Goal: Task Accomplishment & Management: Manage account settings

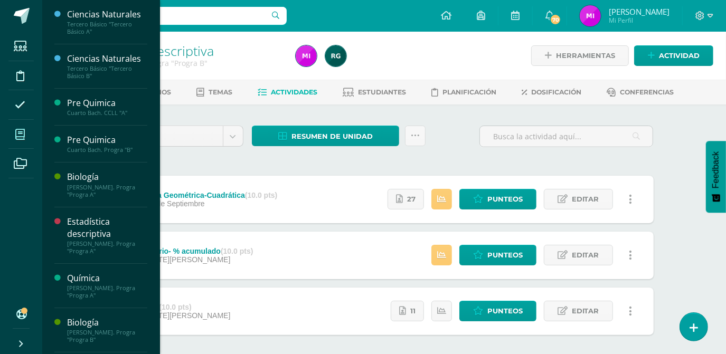
click at [15, 137] on icon at bounding box center [20, 134] width 10 height 11
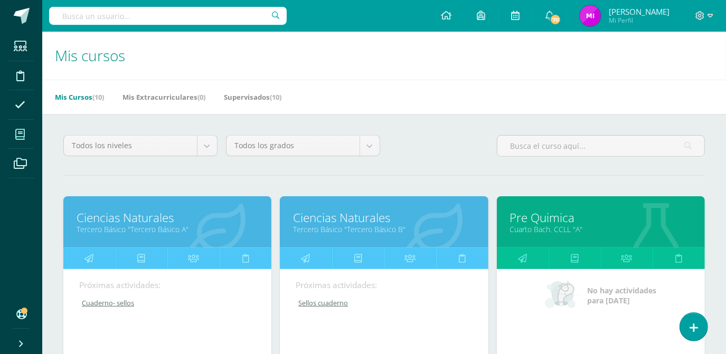
click at [133, 222] on link "Ciencias Naturales" at bounding box center [168, 218] width 182 height 16
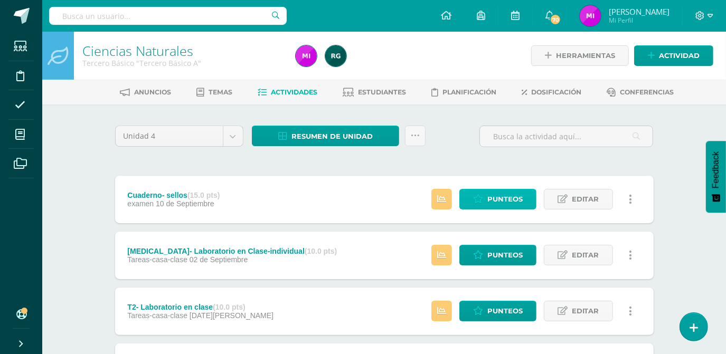
click at [499, 204] on span "Punteos" at bounding box center [504, 199] width 35 height 20
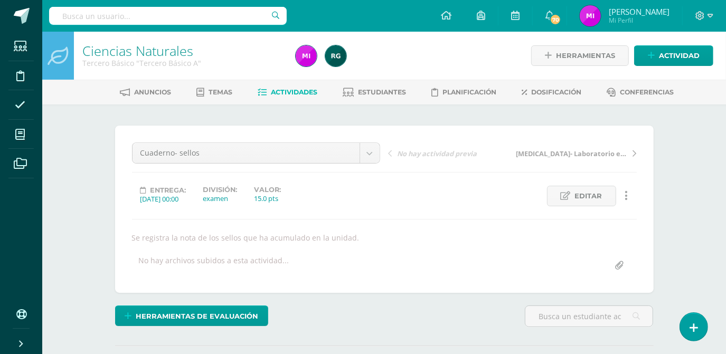
click at [673, 230] on div "¿Estás seguro que quieres eliminar esta actividad? Esto borrará la actividad y …" at bounding box center [384, 267] width 581 height 324
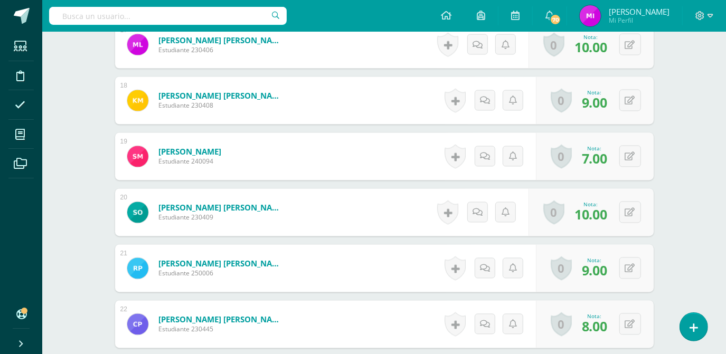
scroll to position [1251, 0]
click at [626, 102] on button at bounding box center [630, 101] width 22 height 22
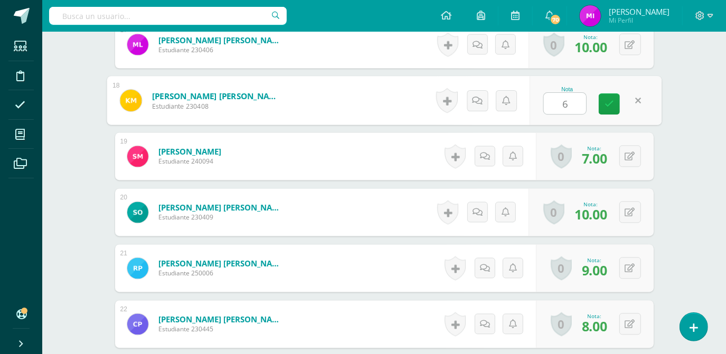
type input "6"
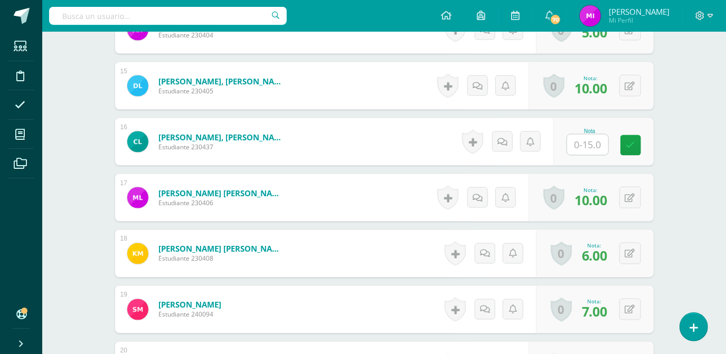
scroll to position [1078, 0]
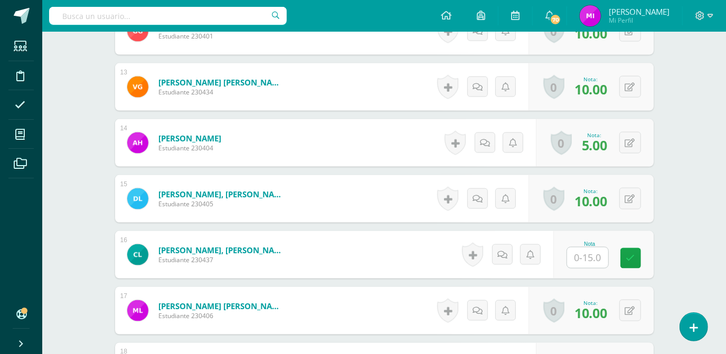
scroll to position [982, 0]
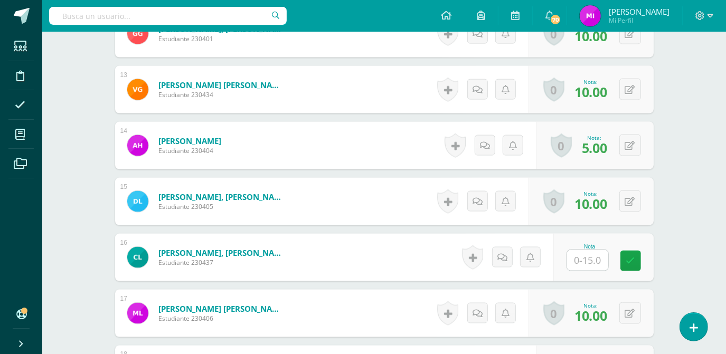
click at [374, 211] on form "León Monroy, Daniela Belén Estudiante 230405 Nota 10.00 0 Logros Logros obtenid…" at bounding box center [384, 202] width 538 height 48
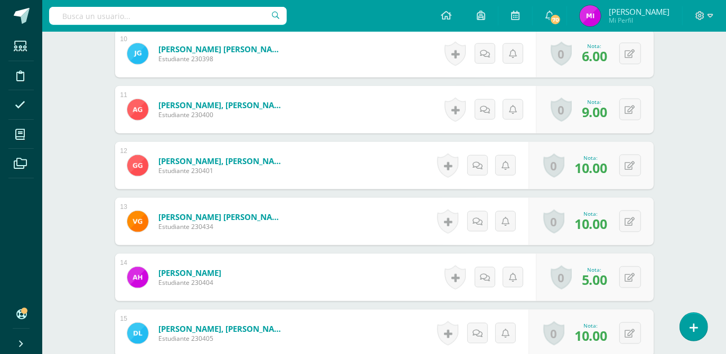
scroll to position [848, 0]
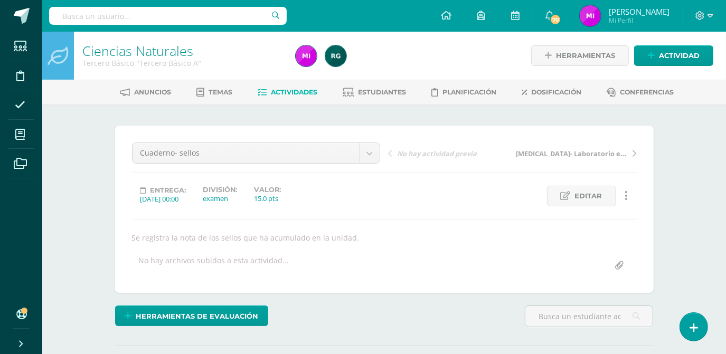
click at [285, 93] on span "Actividades" at bounding box center [294, 92] width 46 height 8
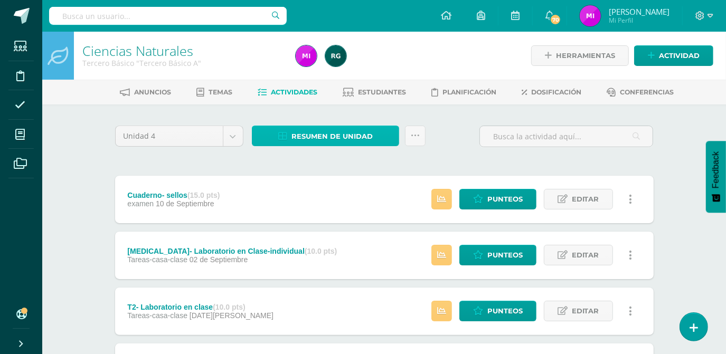
click at [345, 140] on span "Resumen de unidad" at bounding box center [331, 137] width 81 height 20
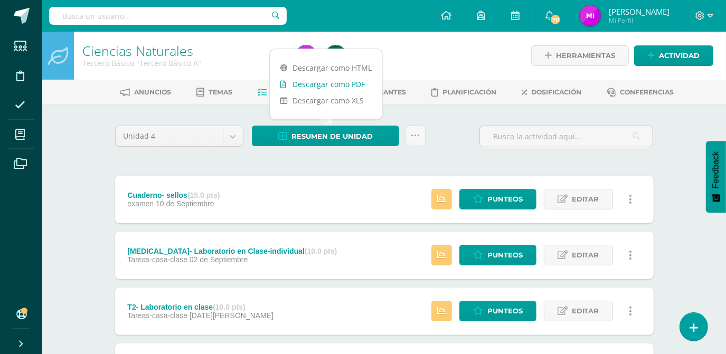
click at [311, 86] on link "Descargar como PDF" at bounding box center [326, 84] width 112 height 16
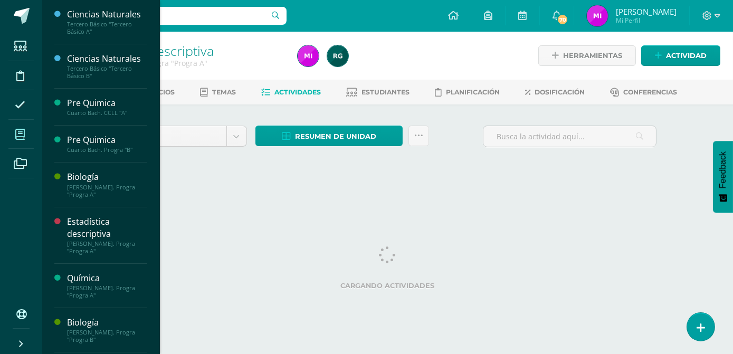
click at [20, 135] on icon at bounding box center [20, 134] width 10 height 11
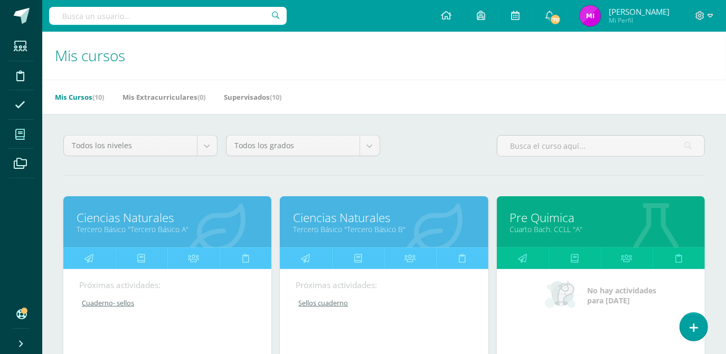
click at [347, 231] on link "Tercero Básico "Tercero Básico B"" at bounding box center [384, 229] width 182 height 10
